Goal: Task Accomplishment & Management: Manage account settings

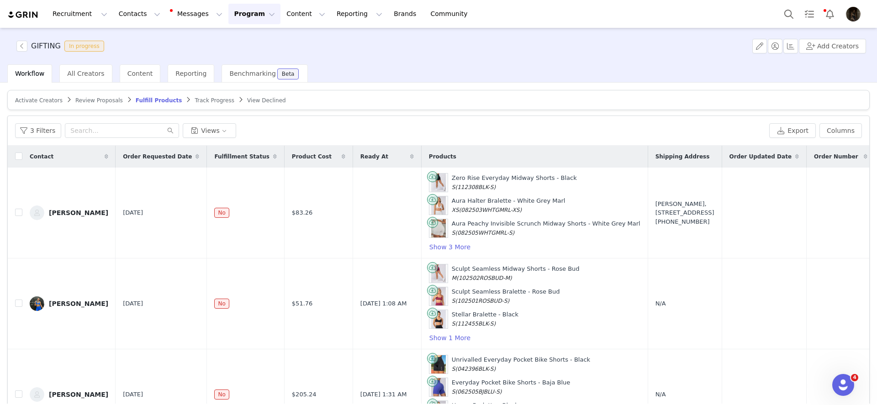
scroll to position [43, 0]
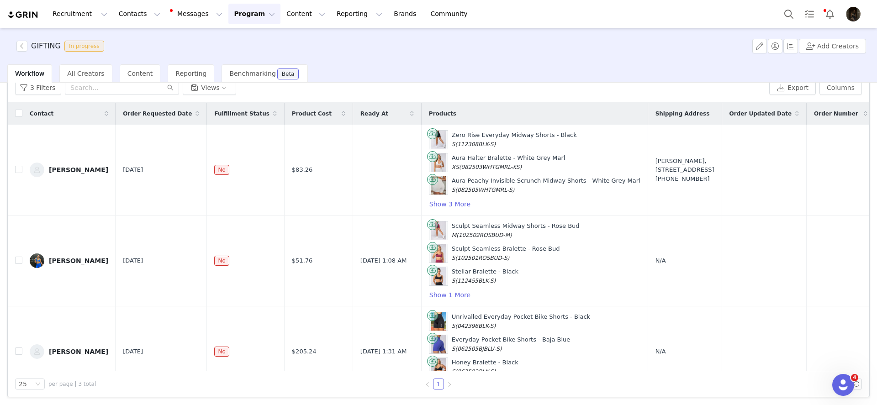
click at [234, 24] on button "Program Program" at bounding box center [254, 14] width 52 height 21
click at [251, 44] on p "Activations" at bounding box center [238, 41] width 35 height 10
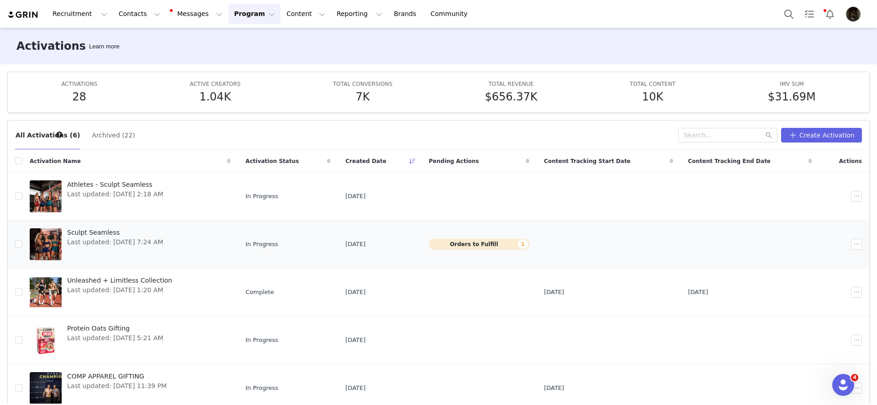
click at [163, 195] on span "Last updated: [DATE] 2:18 AM" at bounding box center [115, 194] width 96 height 10
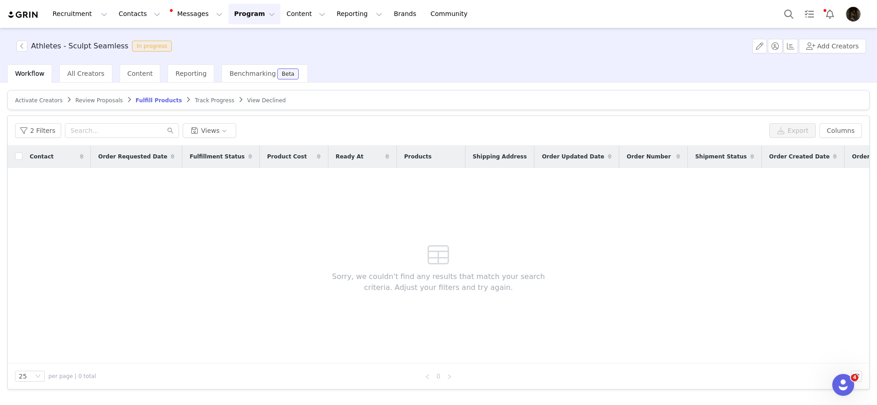
click at [213, 99] on span "Track Progress" at bounding box center [214, 100] width 39 height 6
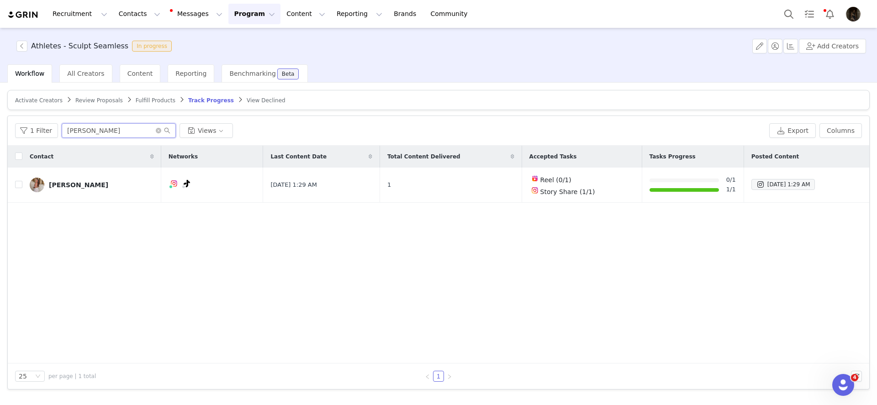
click at [120, 128] on input "[PERSON_NAME]" at bounding box center [119, 130] width 114 height 15
type input "[PERSON_NAME]"
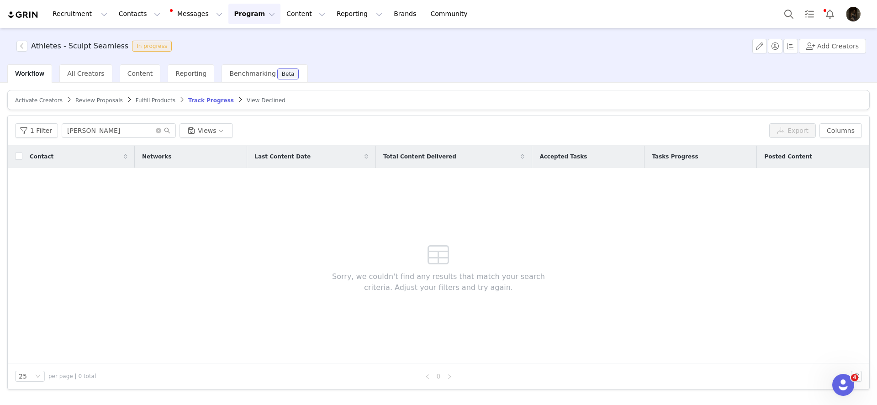
click at [76, 99] on span "Review Proposals" at bounding box center [98, 100] width 47 height 6
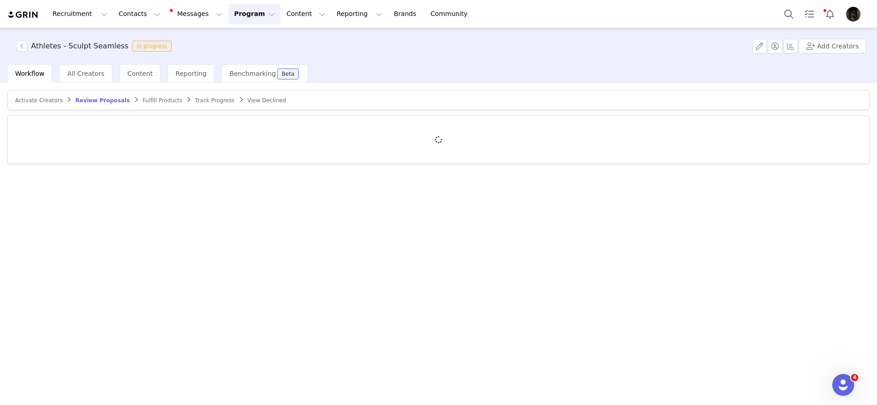
click at [34, 102] on span "Activate Creators" at bounding box center [38, 100] width 47 height 6
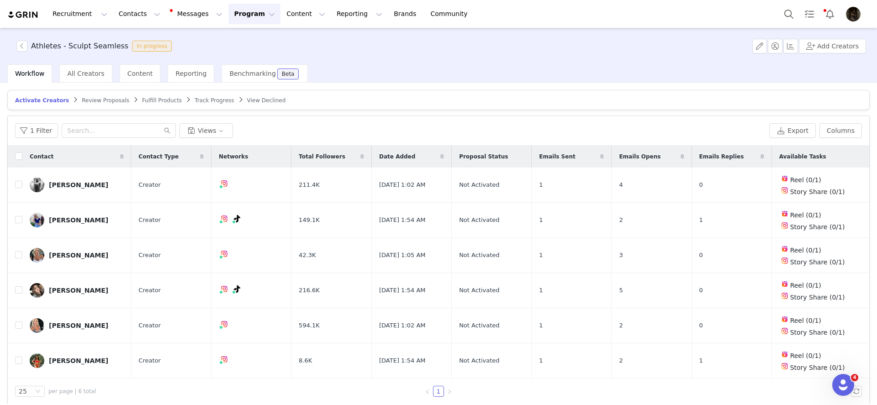
click at [107, 101] on span "Review Proposals" at bounding box center [105, 100] width 47 height 6
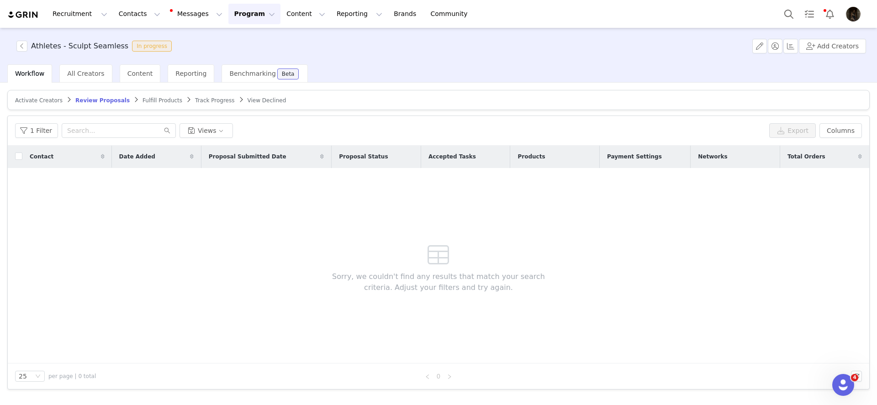
click at [157, 102] on span "Fulfill Products" at bounding box center [162, 100] width 40 height 6
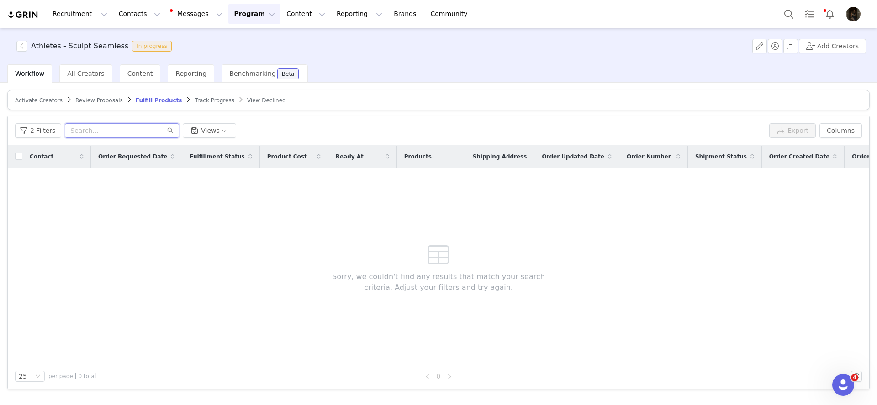
click at [105, 134] on input "text" at bounding box center [122, 130] width 114 height 15
type input "[PERSON_NAME]"
click at [43, 129] on button "2 Filters" at bounding box center [38, 130] width 46 height 15
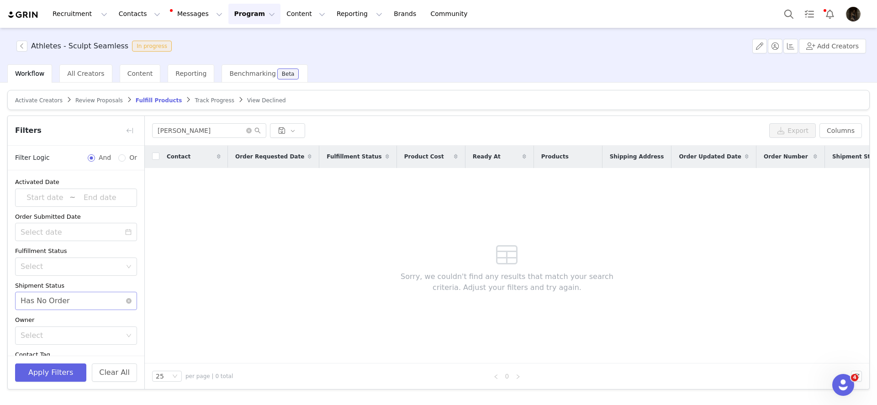
click at [50, 301] on div "Has No Order" at bounding box center [45, 300] width 49 height 17
click at [45, 333] on li "Order Created" at bounding box center [76, 334] width 122 height 15
click at [38, 368] on button "Apply Filters" at bounding box center [50, 372] width 71 height 18
click at [197, 132] on input "[PERSON_NAME]" at bounding box center [209, 130] width 114 height 15
click at [197, 133] on input "[PERSON_NAME]" at bounding box center [209, 130] width 114 height 15
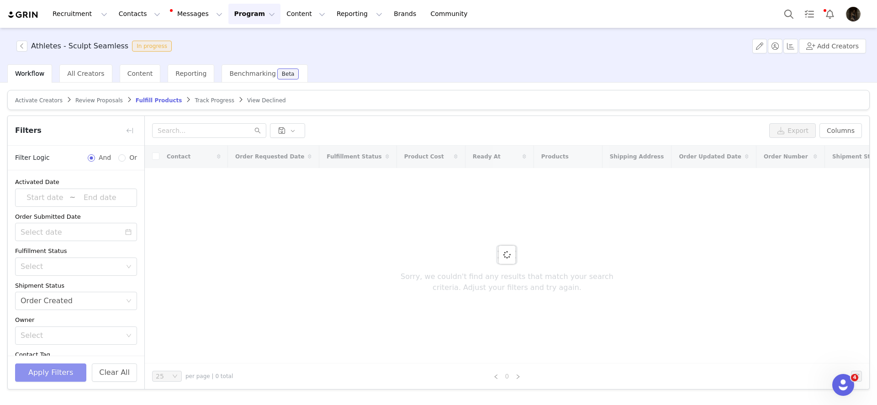
click at [54, 363] on div "Apply Filters Clear All" at bounding box center [76, 372] width 137 height 33
click at [342, 125] on div at bounding box center [458, 130] width 613 height 15
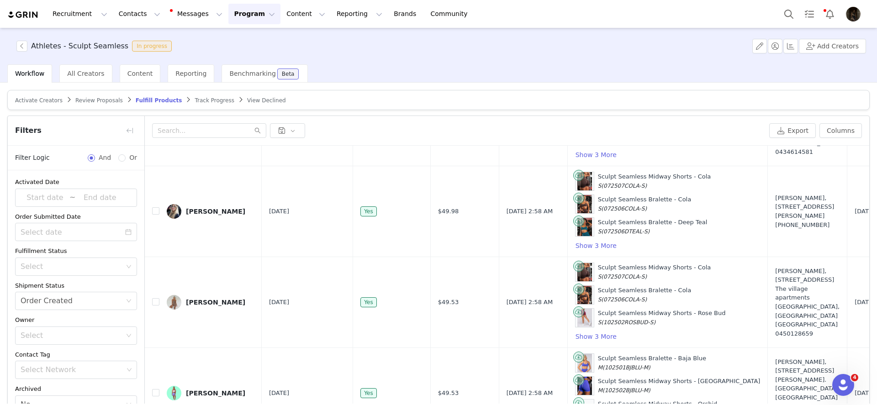
scroll to position [630, 0]
